Goal: Information Seeking & Learning: Learn about a topic

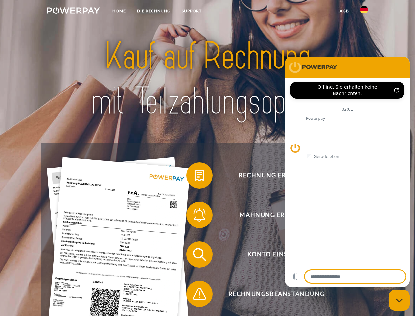
click at [73, 12] on img at bounding box center [73, 10] width 53 height 7
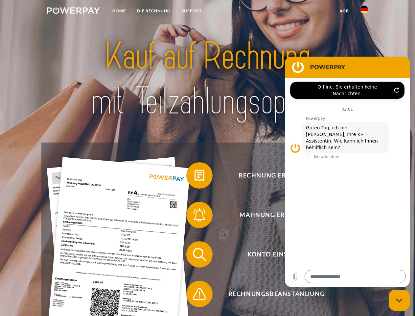
click at [364, 12] on img at bounding box center [364, 10] width 8 height 8
click at [344, 11] on link "agb" at bounding box center [344, 11] width 20 height 12
click at [195, 177] on span at bounding box center [189, 175] width 33 height 33
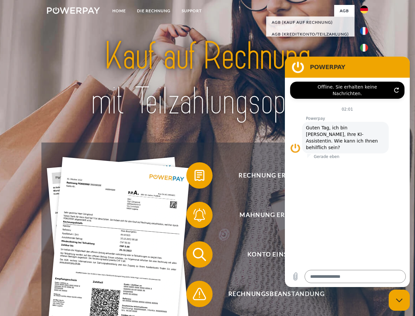
click at [195, 216] on span at bounding box center [189, 214] width 33 height 33
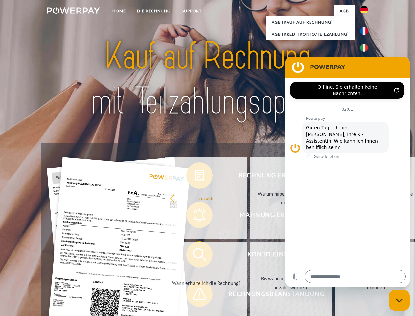
click at [251, 256] on link "Bis wann muss die Rechnung bezahlt werden?" at bounding box center [292, 283] width 82 height 82
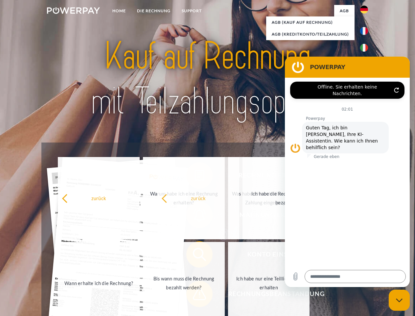
click at [195, 295] on span at bounding box center [189, 293] width 33 height 33
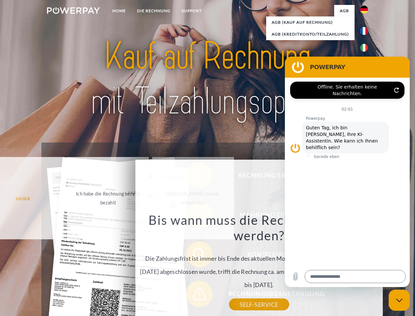
click at [400, 300] on icon "Messaging-Fenster schließen" at bounding box center [399, 300] width 7 height 4
type textarea "*"
